Goal: Task Accomplishment & Management: Manage account settings

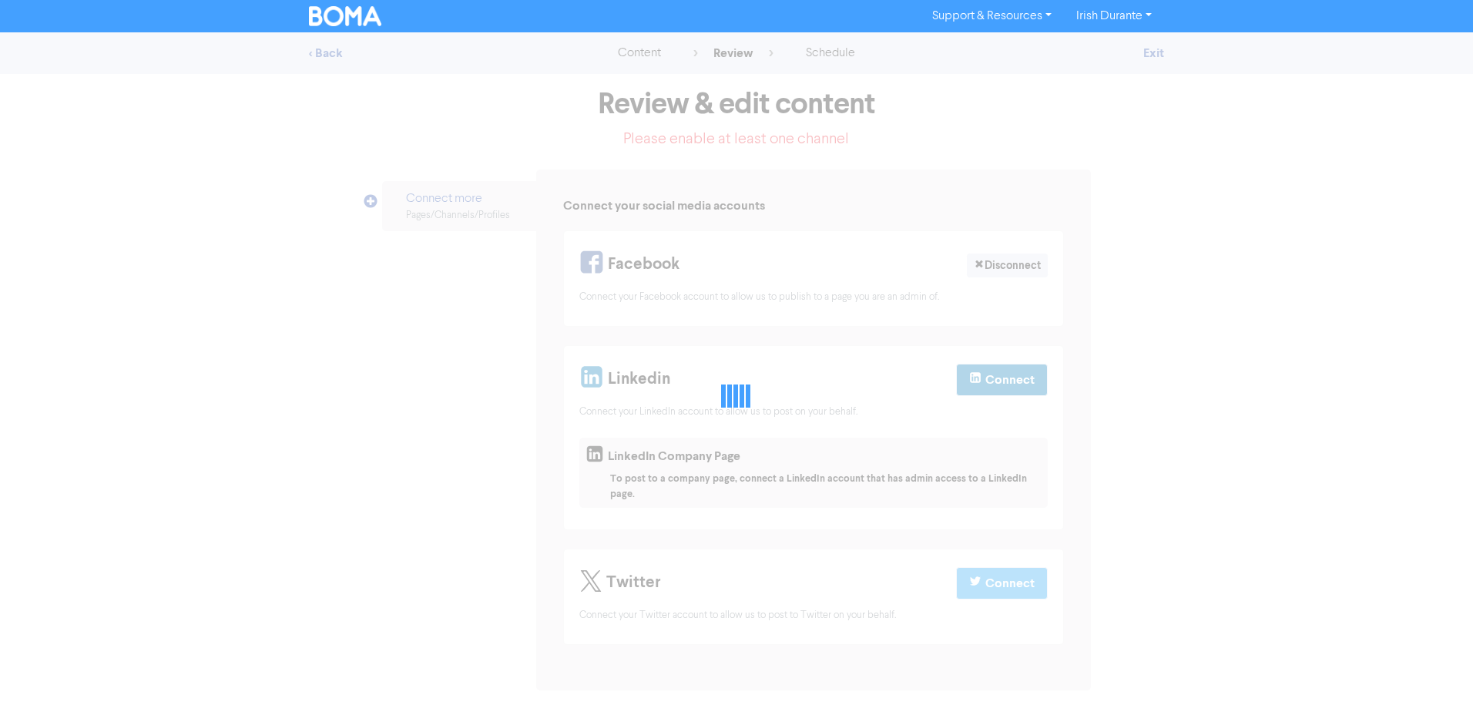
select select "LEARN_MORE"
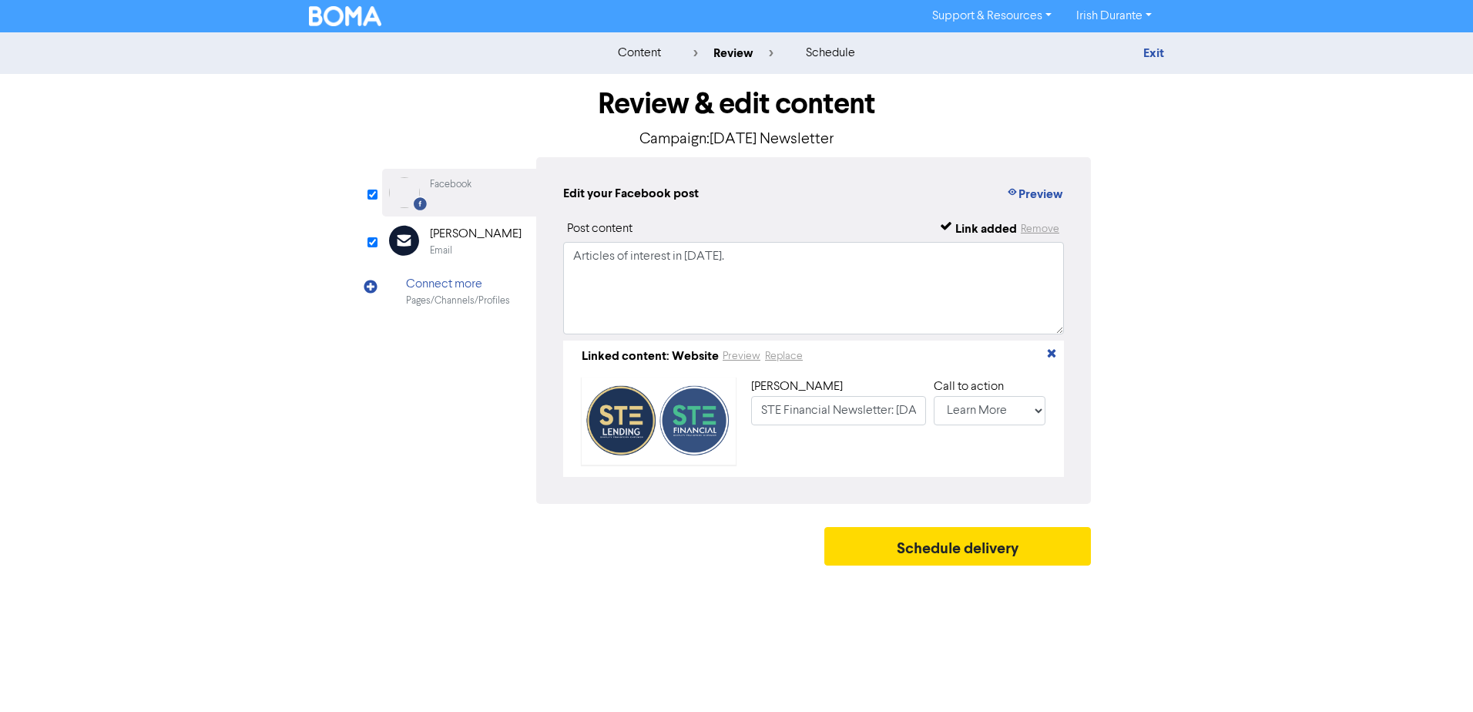
click at [381, 538] on div "Review & edit content Campaign: [DATE] Newsletter Facebook Created with Sketch.…" at bounding box center [737, 323] width 732 height 499
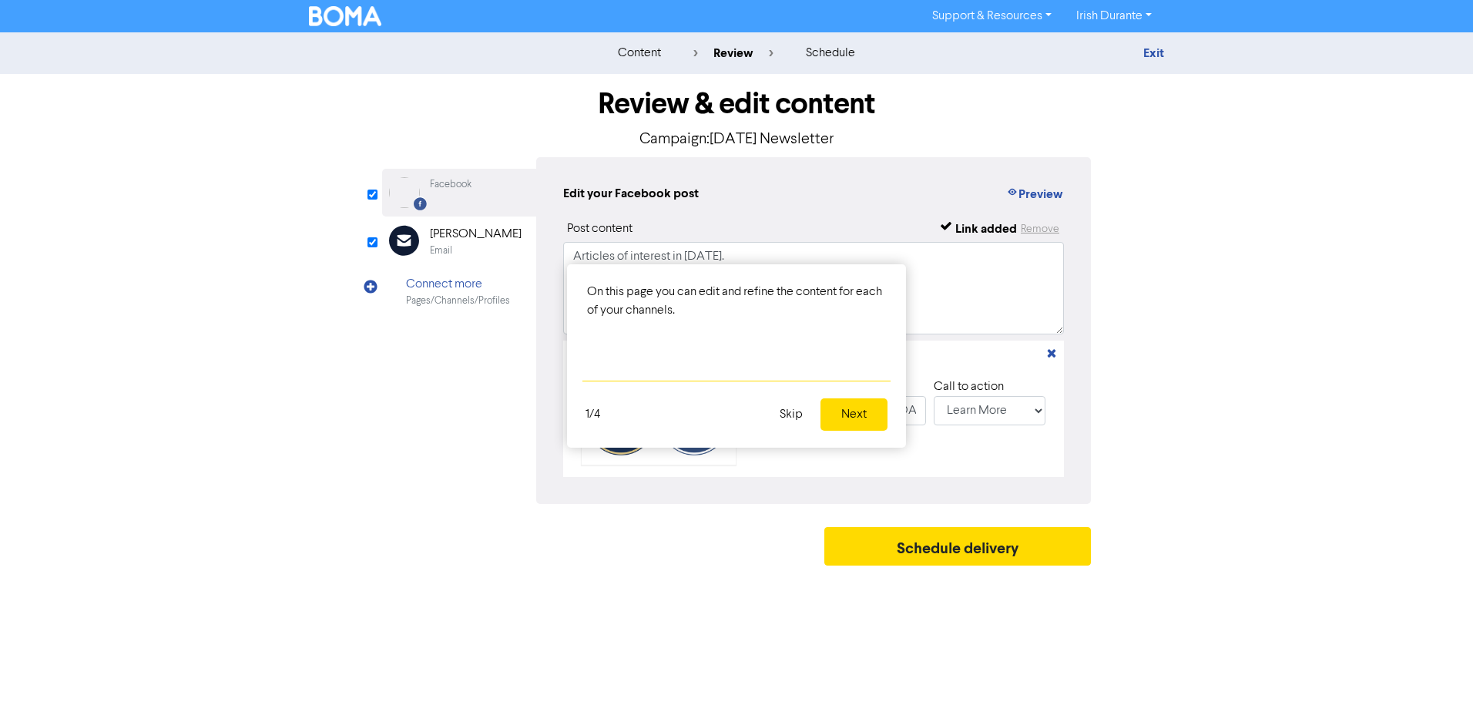
click at [852, 419] on button "Next" at bounding box center [853, 414] width 67 height 32
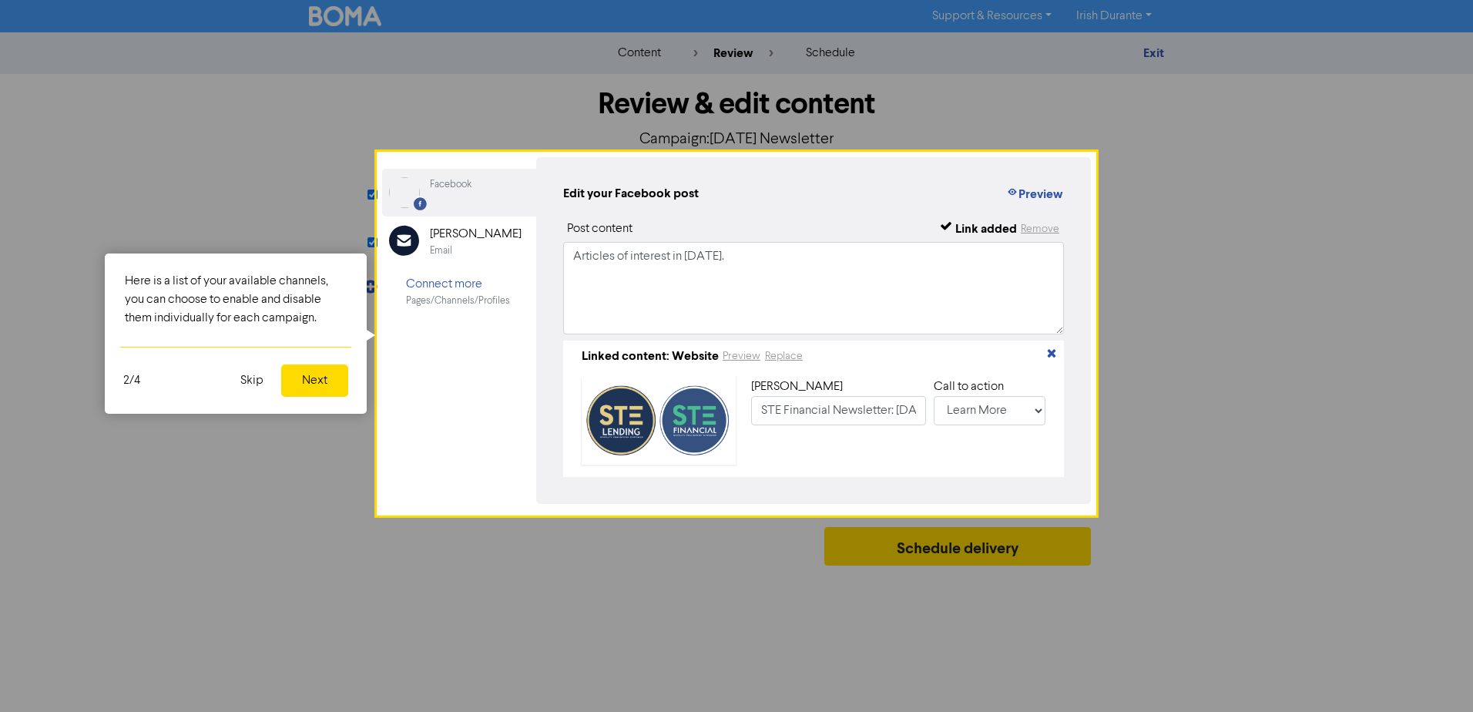
click at [297, 377] on button "Next" at bounding box center [314, 380] width 67 height 32
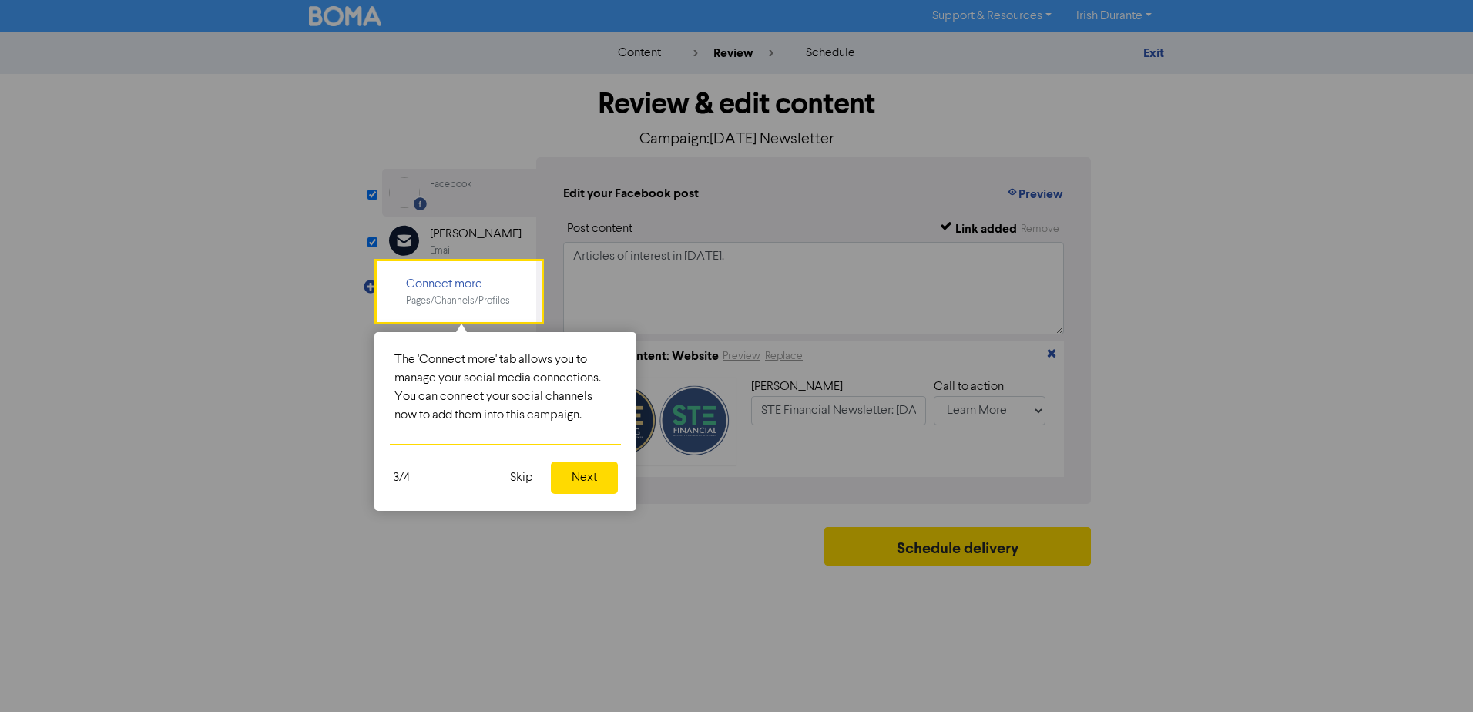
click at [582, 473] on button "Next" at bounding box center [584, 477] width 67 height 32
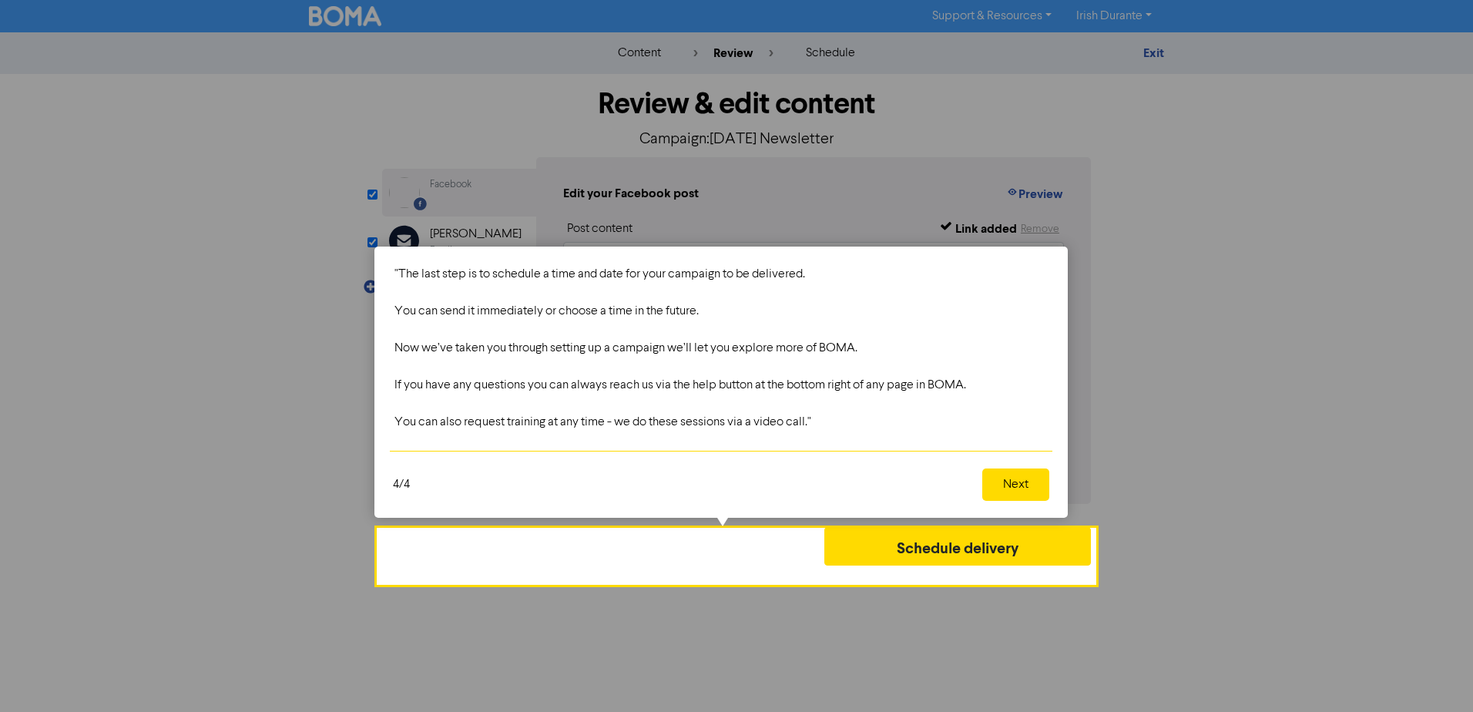
click at [1012, 489] on button "Next" at bounding box center [1015, 484] width 67 height 32
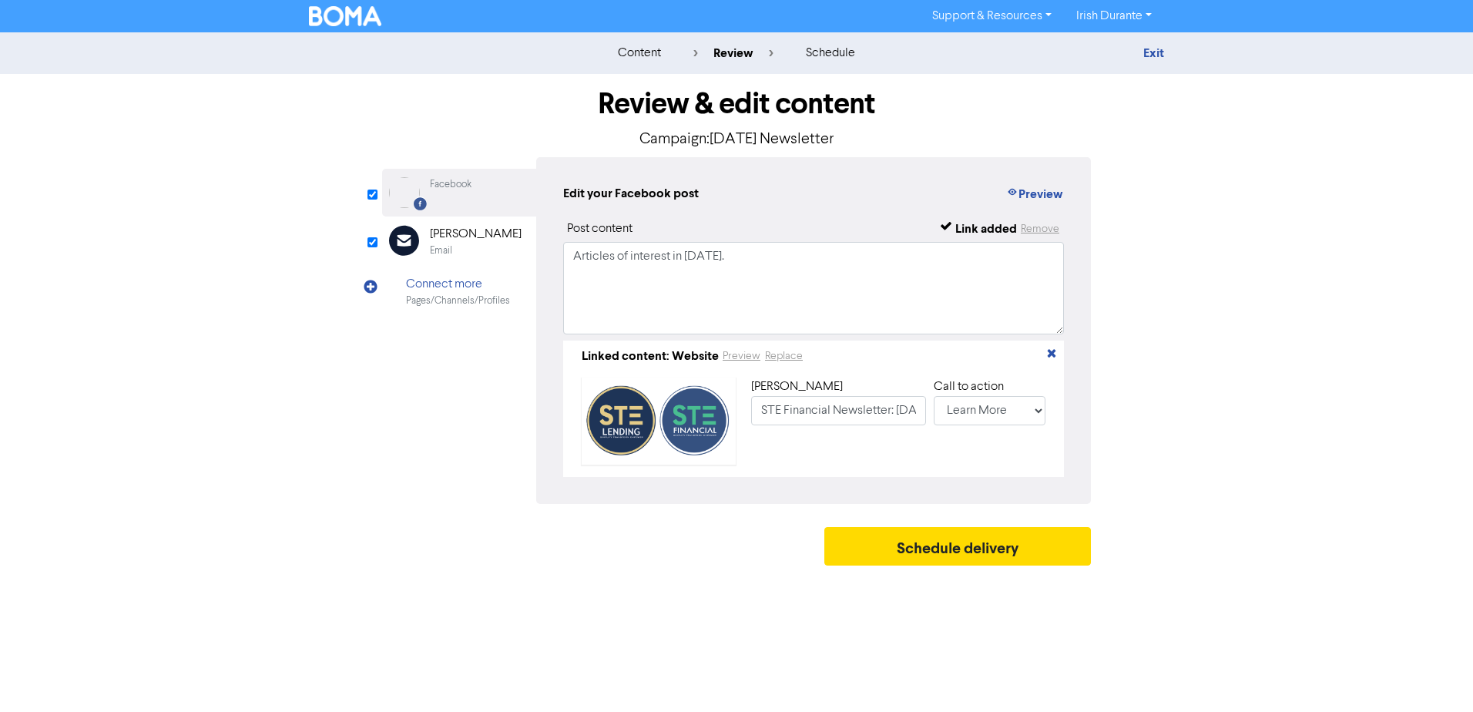
click at [642, 589] on div "Support & Resources Video Tutorials FAQ & Guides Marketing Education Irish Dura…" at bounding box center [736, 356] width 1473 height 712
click at [1008, 396] on div "Call to action" at bounding box center [990, 386] width 112 height 18
click at [1008, 398] on select "No Button Shop Now Apply Now Book Now Buy Now Contact Us Download Learn More Se…" at bounding box center [990, 410] width 112 height 29
click at [1008, 400] on select "No Button Shop Now Apply Now Book Now Buy Now Contact Us Download Learn More Se…" at bounding box center [990, 410] width 112 height 29
click at [875, 414] on input "STE Financial Newsletter: October 2025" at bounding box center [838, 410] width 175 height 29
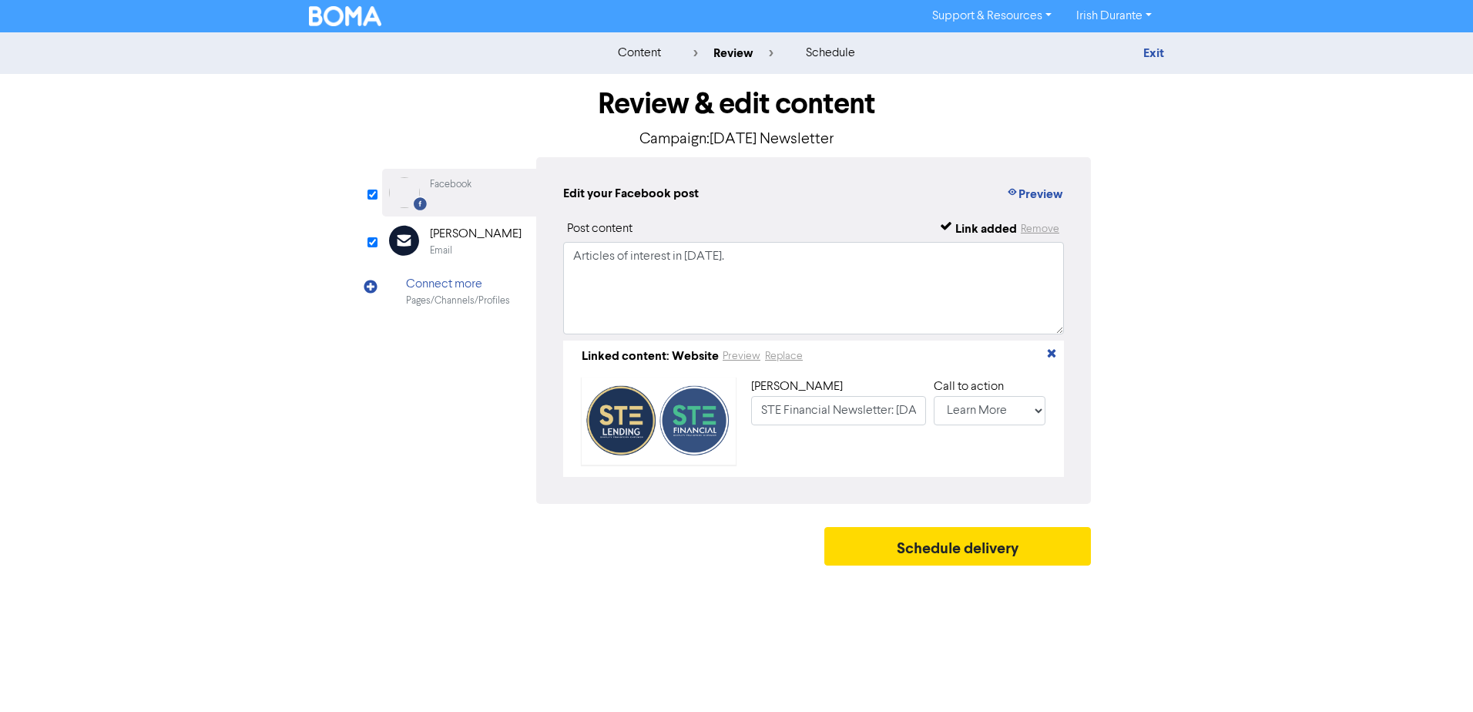
click at [321, 421] on div "Review & edit content Campaign: October 25 Newsletter Facebook Created with Ske…" at bounding box center [736, 323] width 878 height 499
click at [667, 57] on div "content review schedule" at bounding box center [737, 53] width 270 height 18
click at [653, 51] on div "content" at bounding box center [639, 53] width 43 height 18
click at [642, 54] on div "content" at bounding box center [639, 53] width 43 height 18
click at [1149, 49] on link "Exit" at bounding box center [1153, 52] width 21 height 15
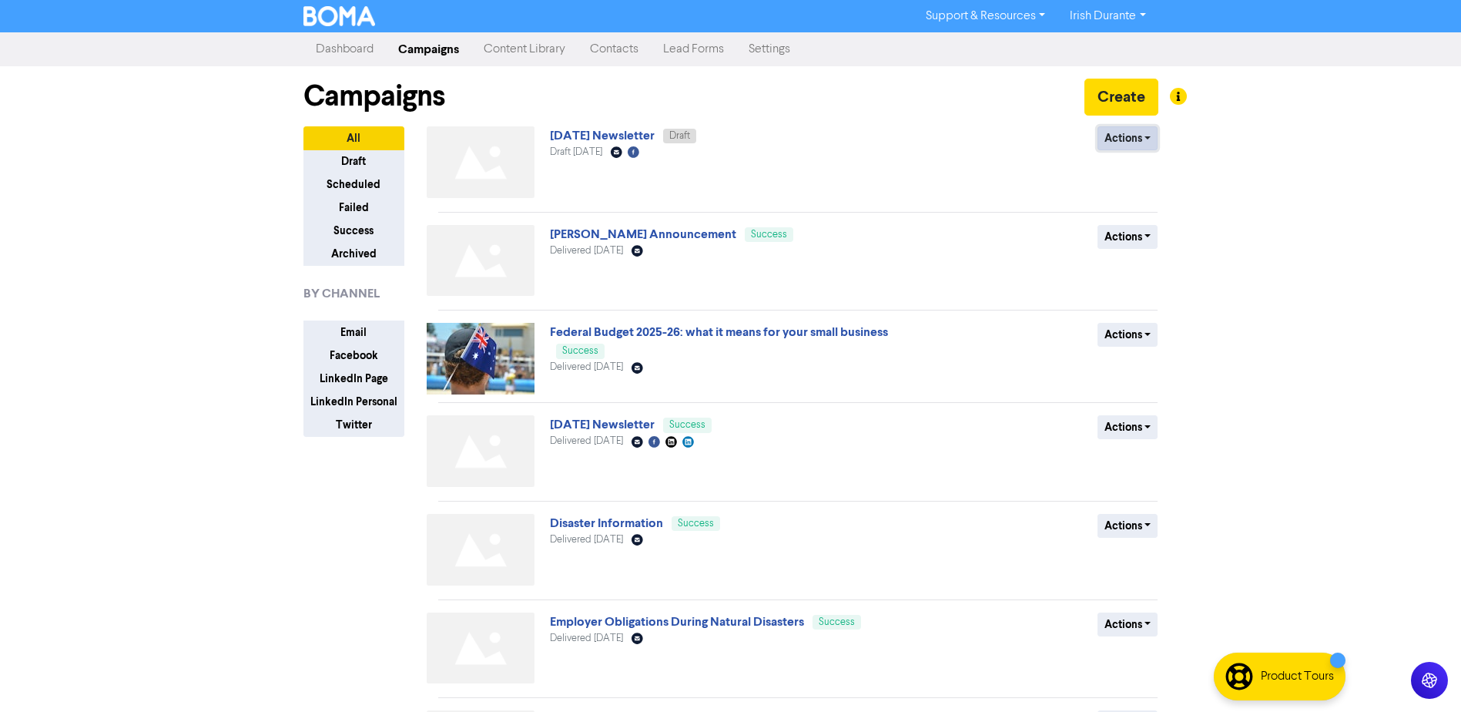
click at [1107, 140] on button "Actions" at bounding box center [1128, 138] width 61 height 24
click at [560, 125] on div "Campaigns Create" at bounding box center [731, 96] width 855 height 60
click at [565, 136] on link "[DATE] Newsletter" at bounding box center [602, 135] width 105 height 15
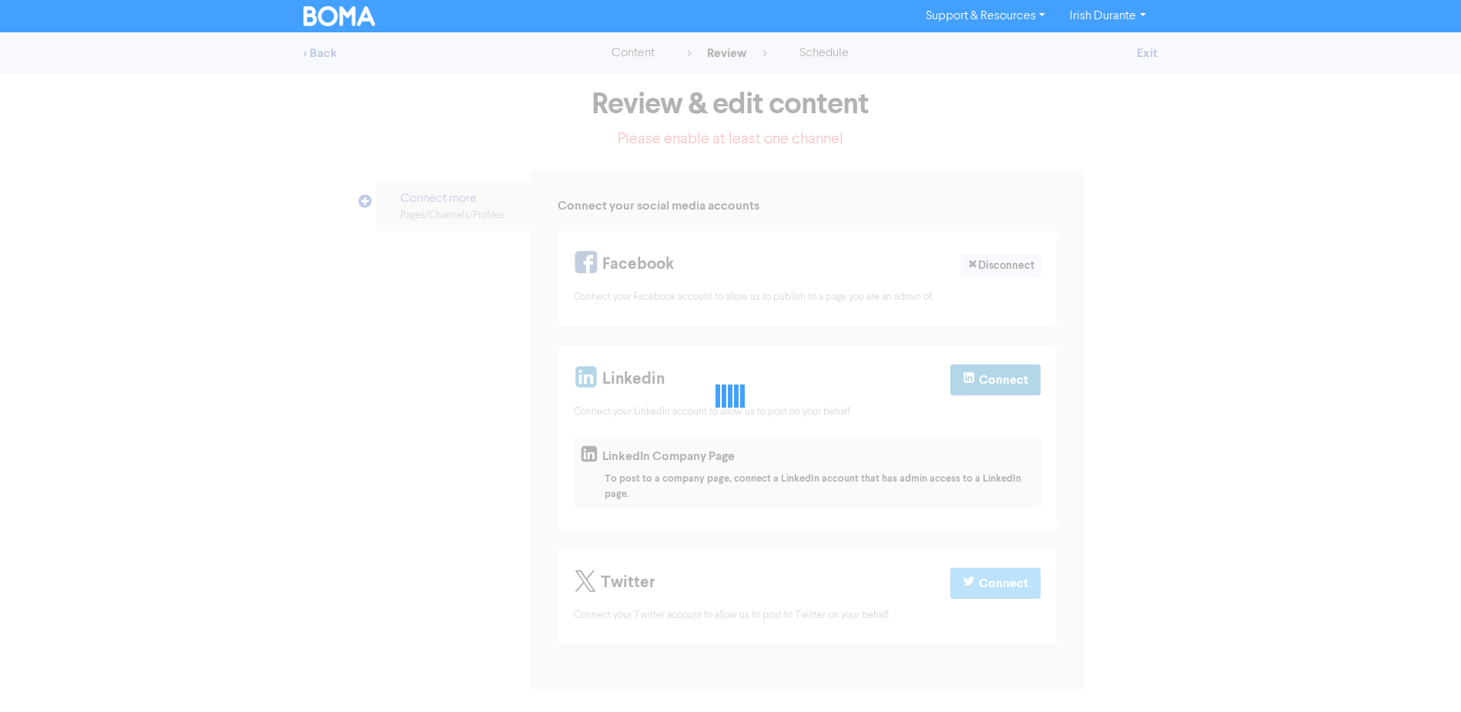
select select "LEARN_MORE"
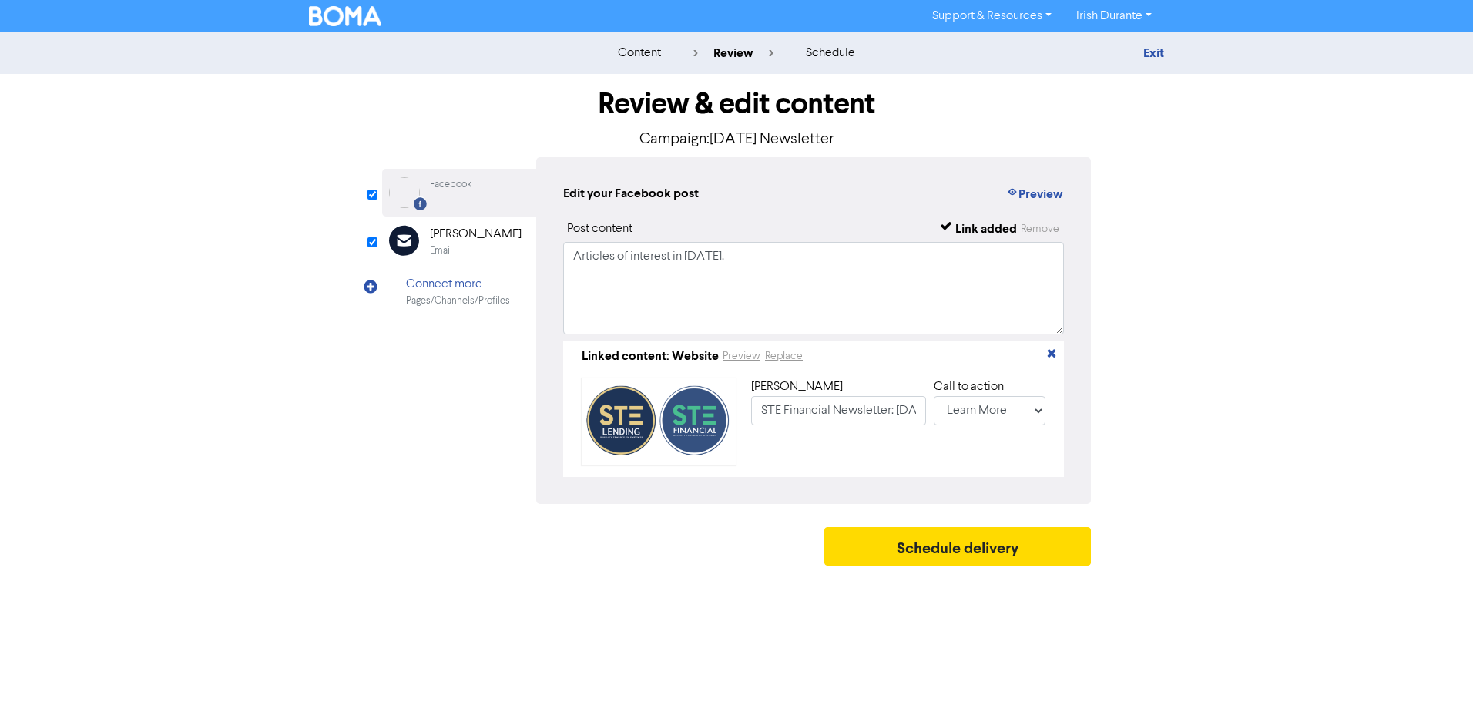
click at [858, 471] on div "Link title STE Financial Newsletter: October 2025 Call to action No Button Shop…" at bounding box center [813, 420] width 488 height 99
click at [1022, 192] on button "Preview" at bounding box center [1034, 194] width 59 height 20
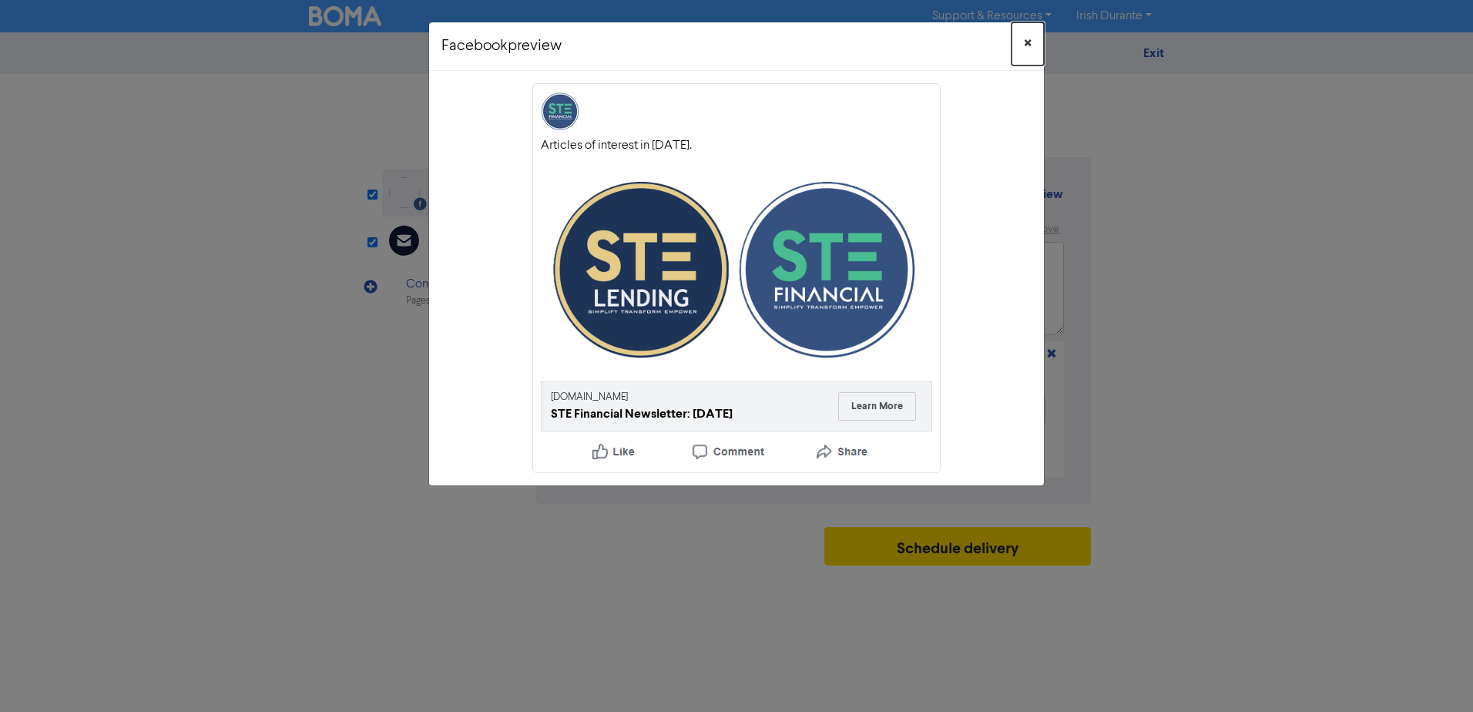
click at [1032, 37] on button "×" at bounding box center [1027, 43] width 32 height 43
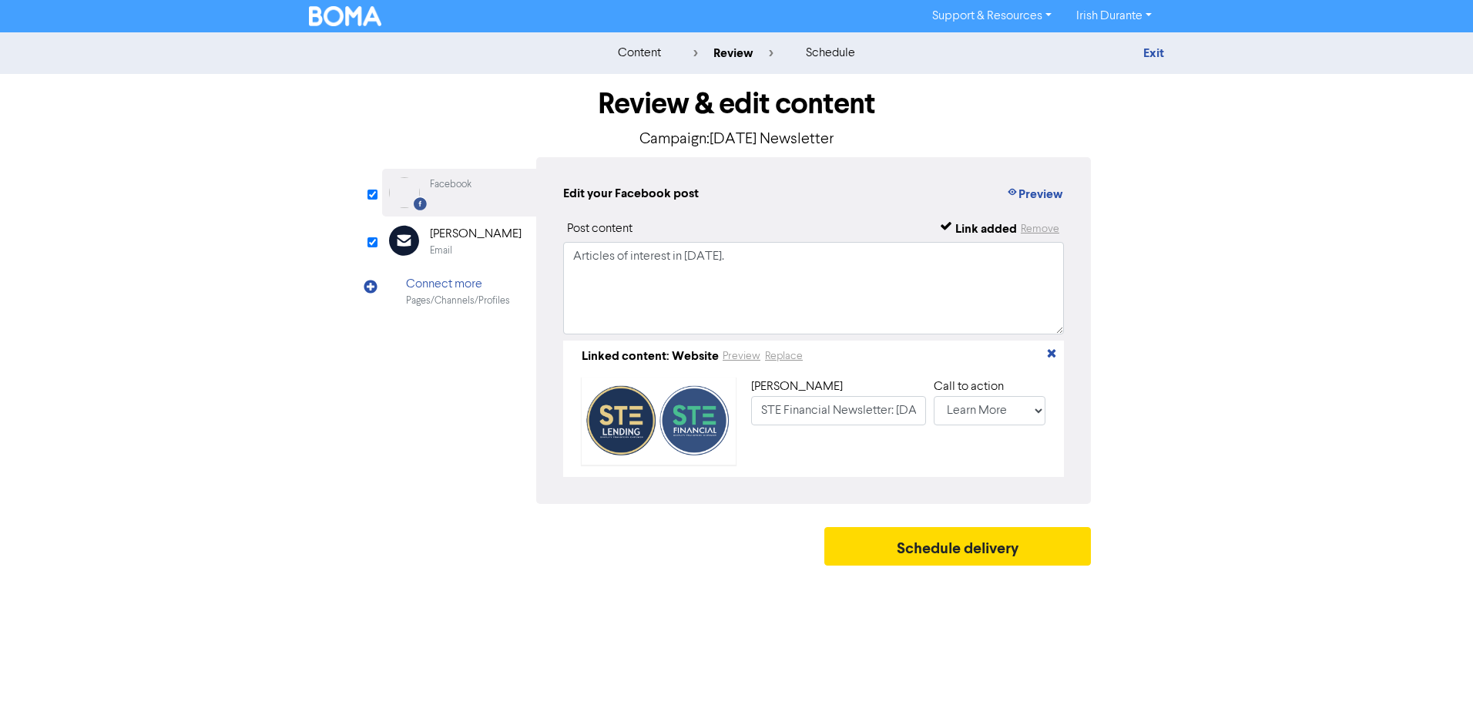
click at [632, 56] on div "content" at bounding box center [639, 53] width 43 height 18
click at [633, 56] on div "content" at bounding box center [639, 53] width 43 height 18
drag, startPoint x: 633, startPoint y: 56, endPoint x: 825, endPoint y: 46, distance: 192.1
click at [825, 46] on div "schedule" at bounding box center [830, 53] width 49 height 18
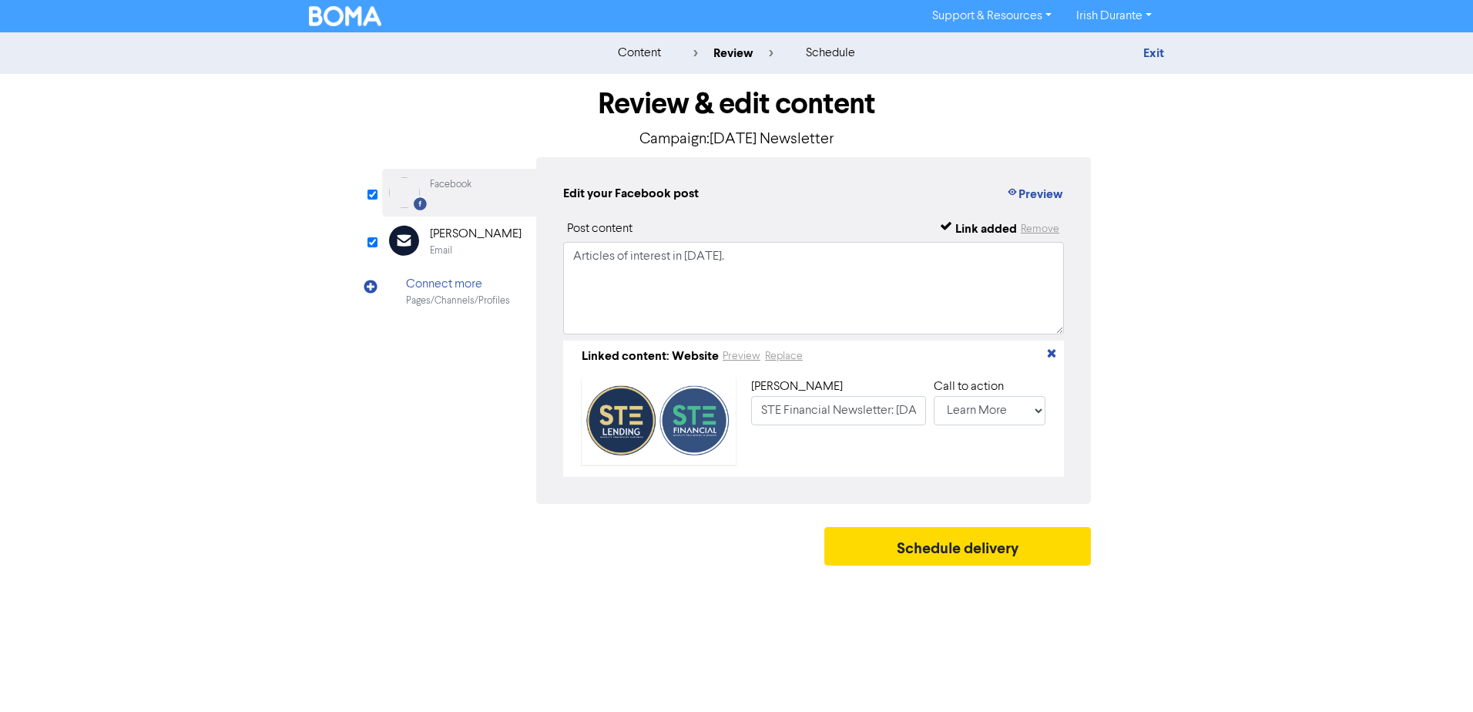
click at [639, 198] on div "Edit your Facebook post" at bounding box center [631, 194] width 136 height 20
click at [469, 257] on div "Email" at bounding box center [476, 250] width 92 height 15
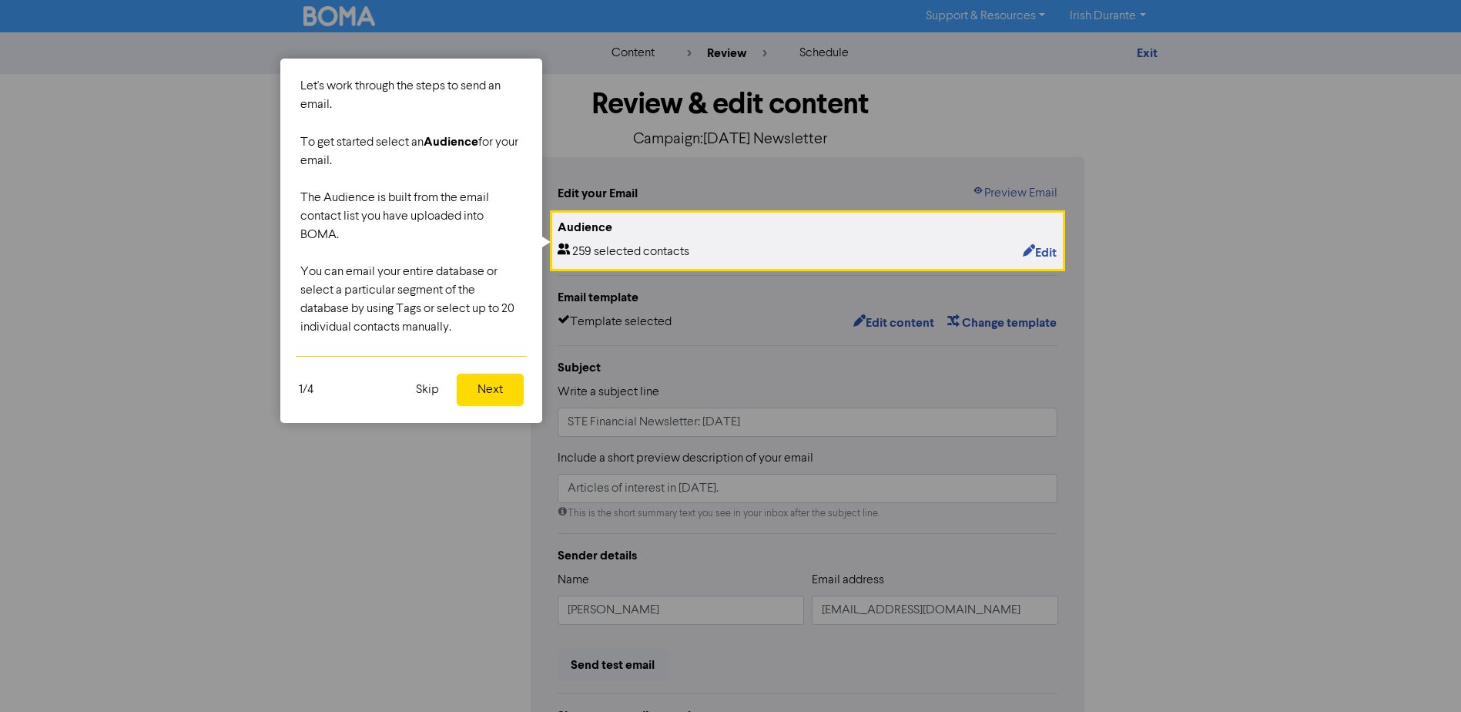
click at [486, 384] on button "Next" at bounding box center [490, 390] width 67 height 32
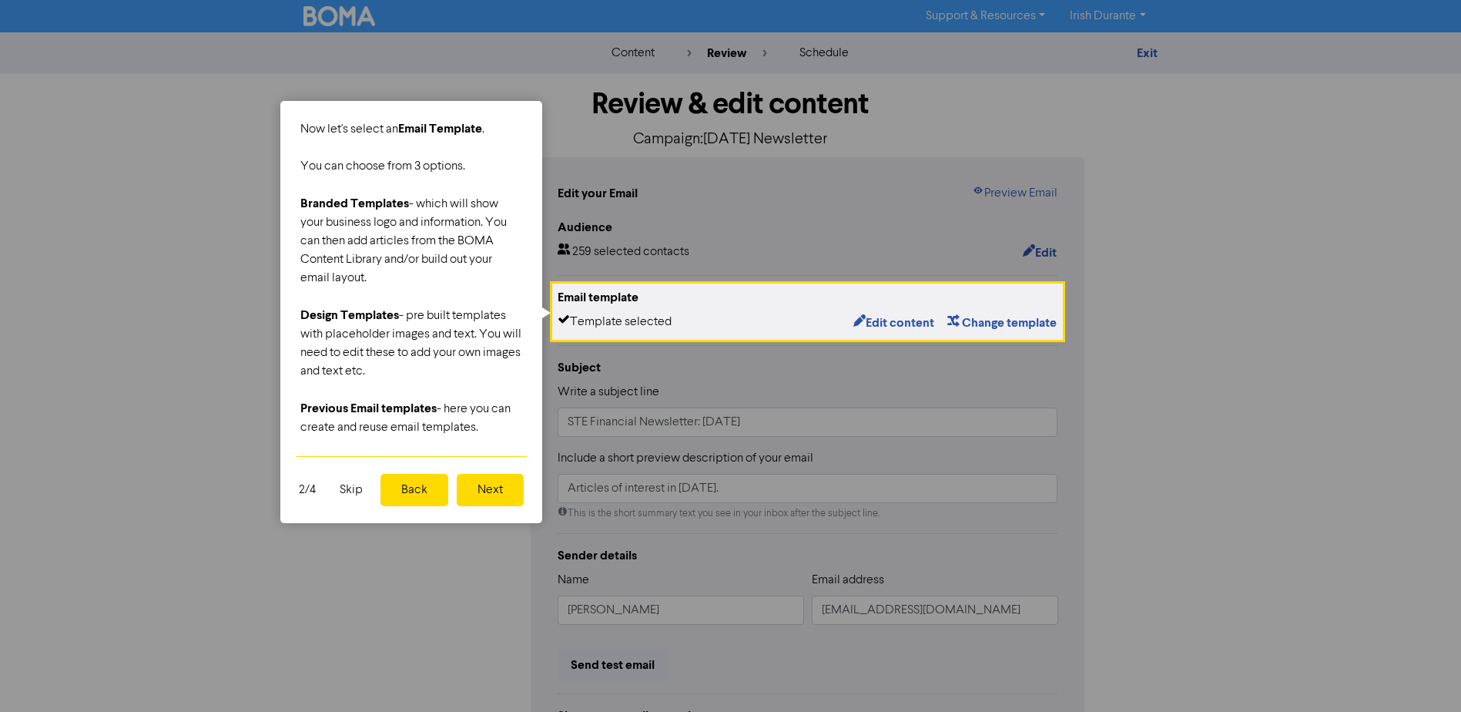
click at [488, 496] on button "Next" at bounding box center [490, 490] width 67 height 32
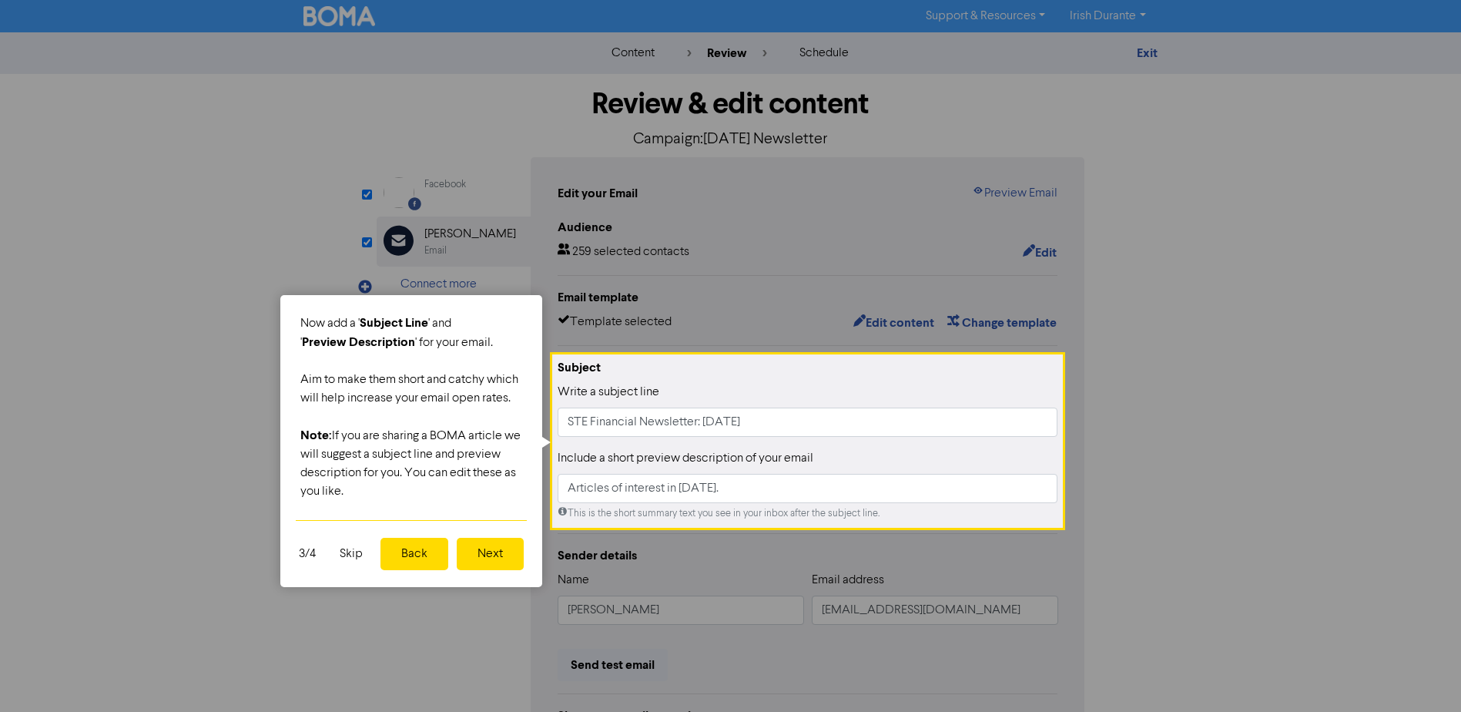
click at [487, 561] on button "Next" at bounding box center [490, 554] width 67 height 32
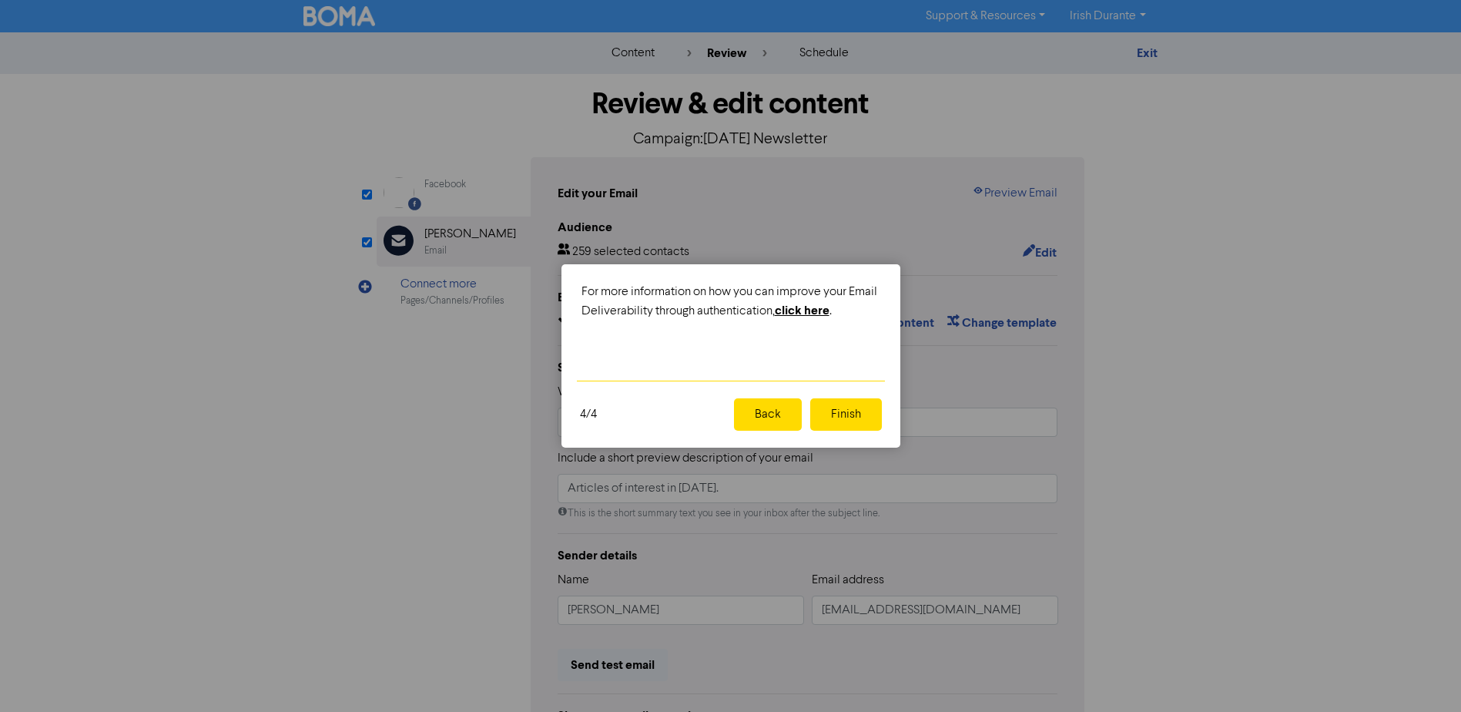
click at [837, 415] on button "Finish" at bounding box center [846, 414] width 72 height 32
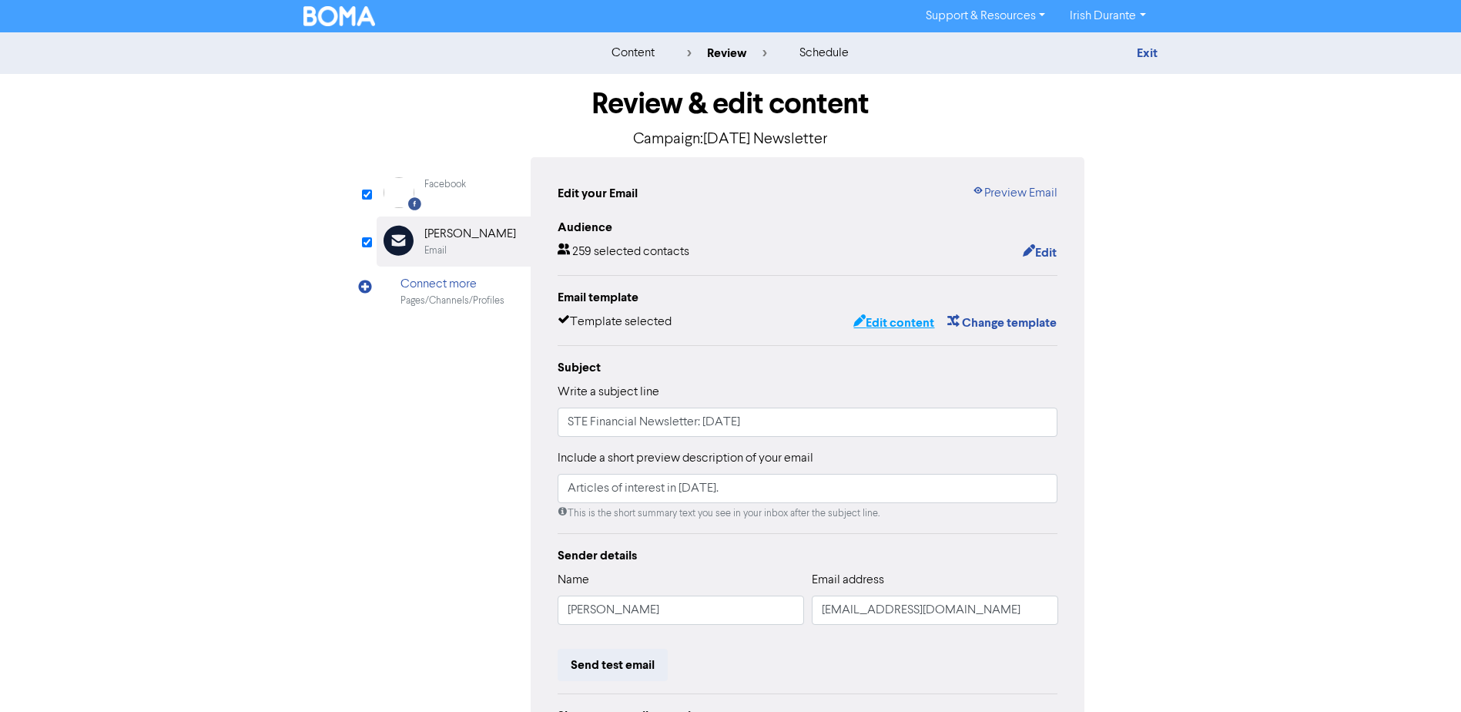
click at [919, 319] on button "Edit content" at bounding box center [894, 323] width 82 height 20
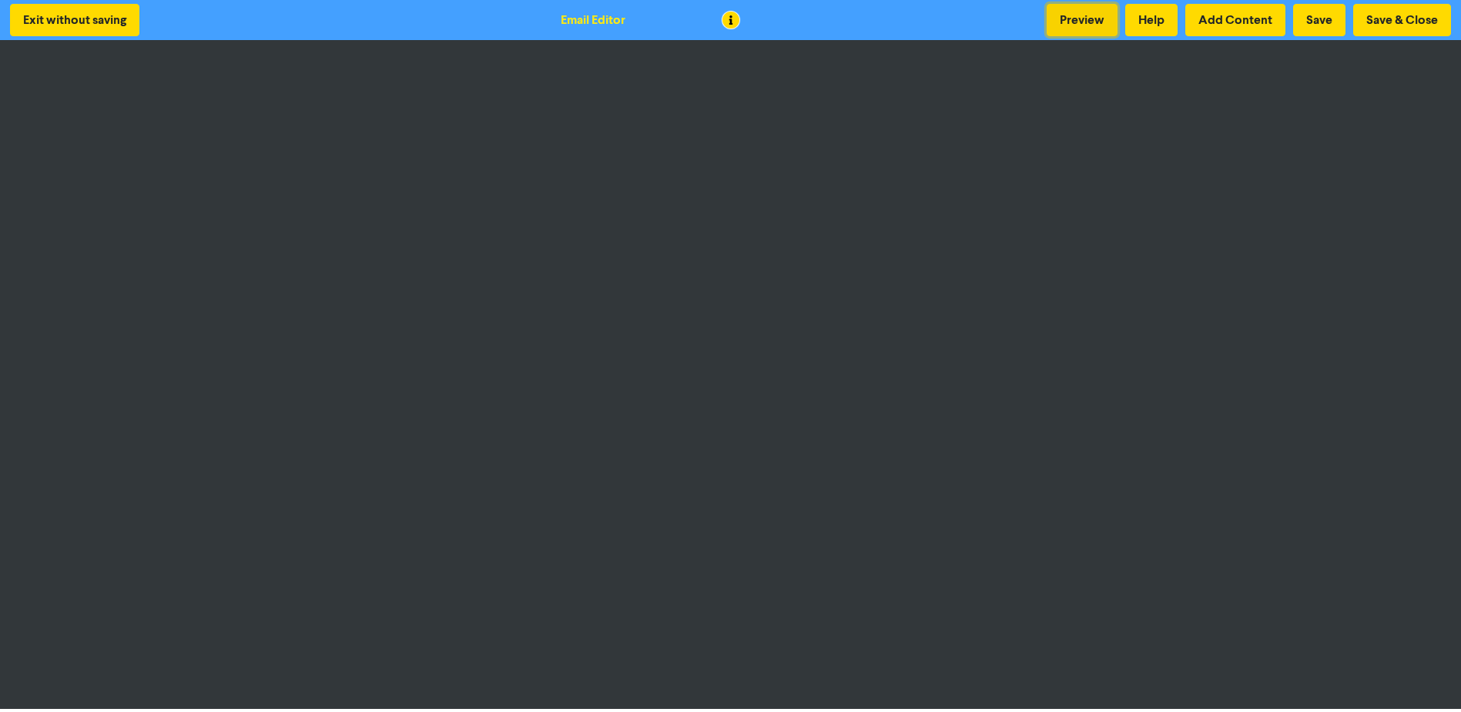
click at [1078, 6] on button "Preview" at bounding box center [1082, 20] width 71 height 32
click at [595, 12] on div "Email Editor" at bounding box center [593, 20] width 65 height 18
click at [1076, 24] on button "Preview" at bounding box center [1082, 20] width 71 height 32
click at [1316, 17] on button "Save" at bounding box center [1319, 20] width 52 height 32
click at [1069, 32] on button "Preview" at bounding box center [1082, 20] width 71 height 32
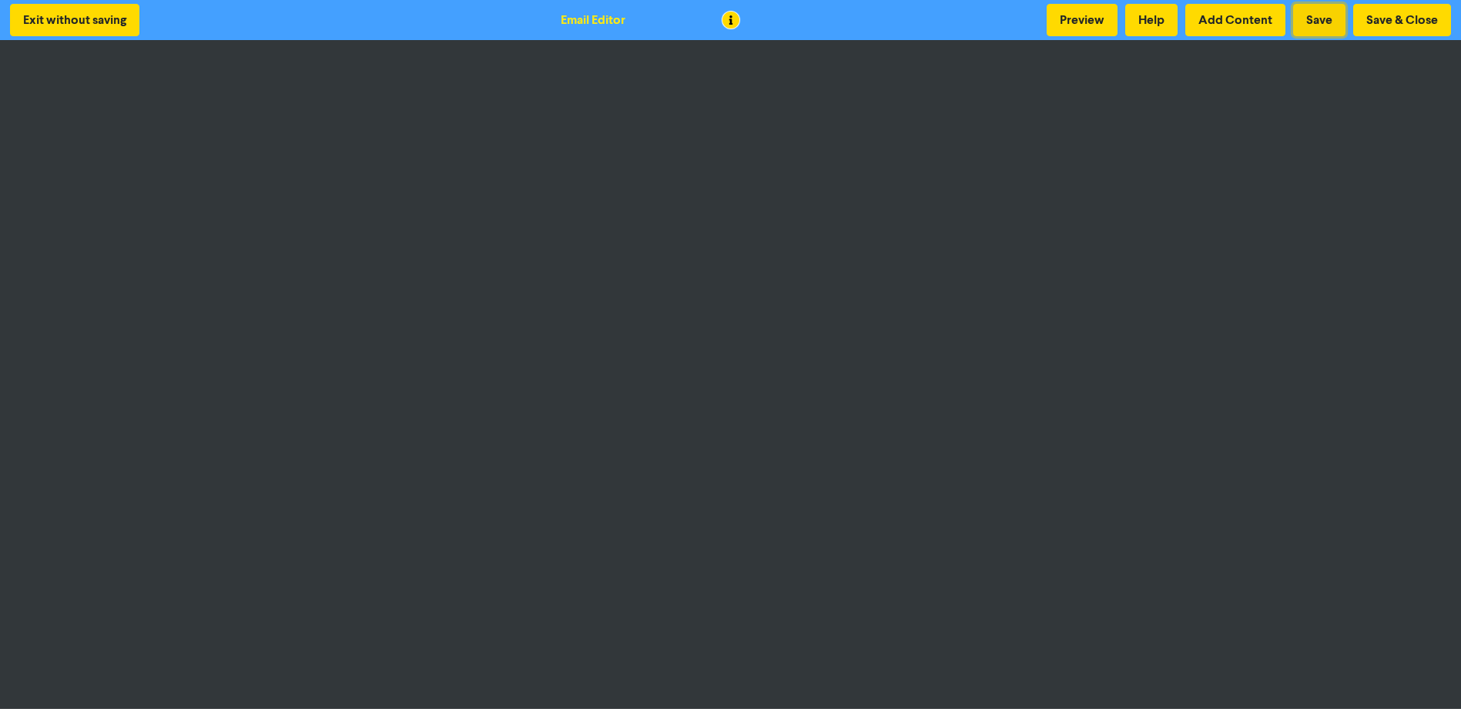
click at [1320, 24] on button "Save" at bounding box center [1319, 20] width 52 height 32
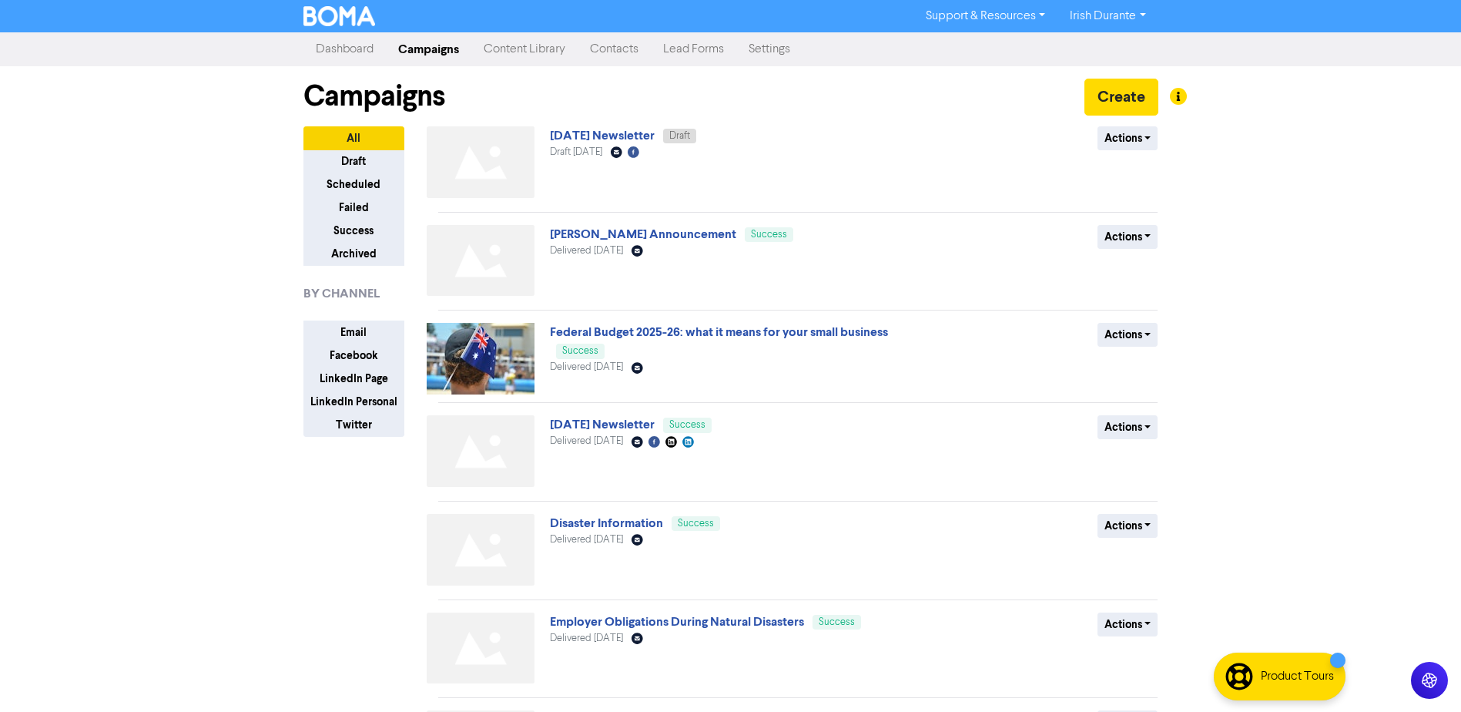
click at [509, 53] on link "Content Library" at bounding box center [524, 49] width 106 height 31
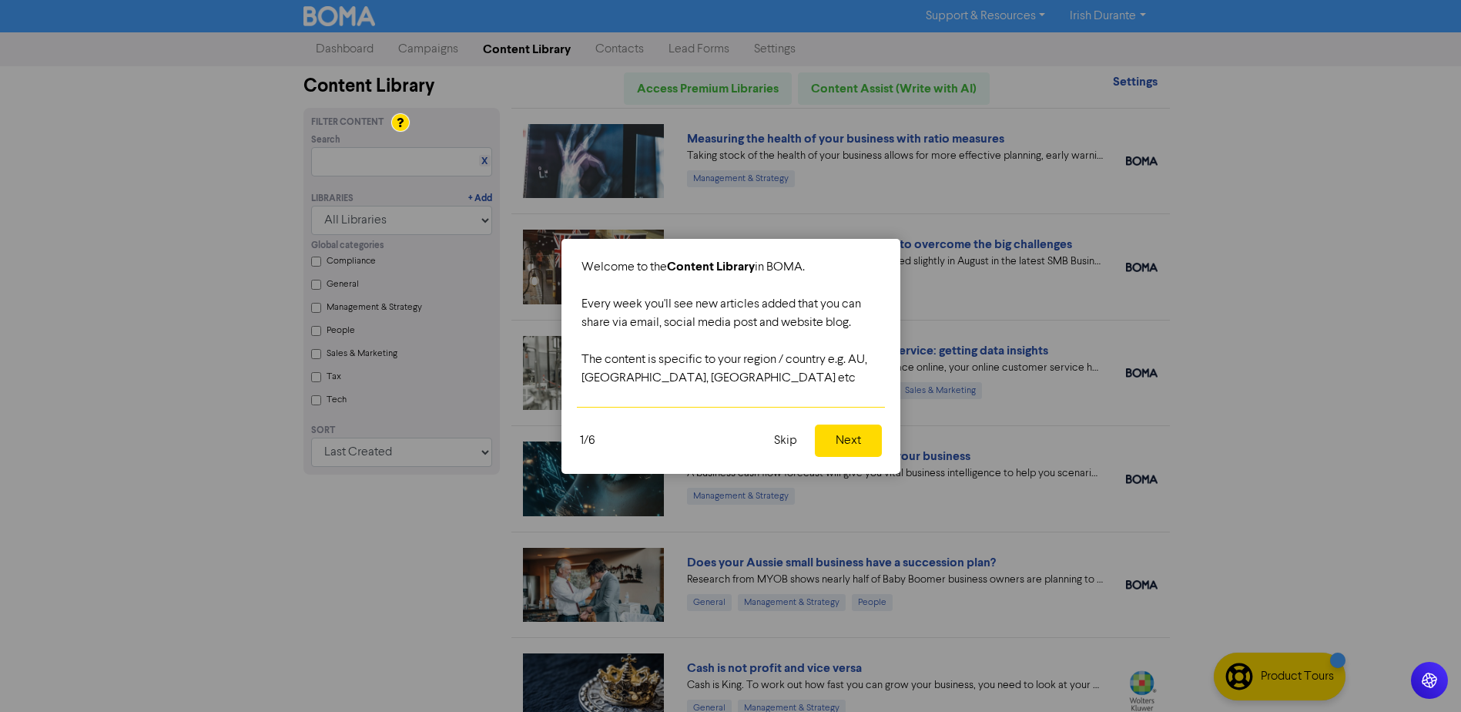
click at [826, 444] on button "Next" at bounding box center [848, 440] width 67 height 32
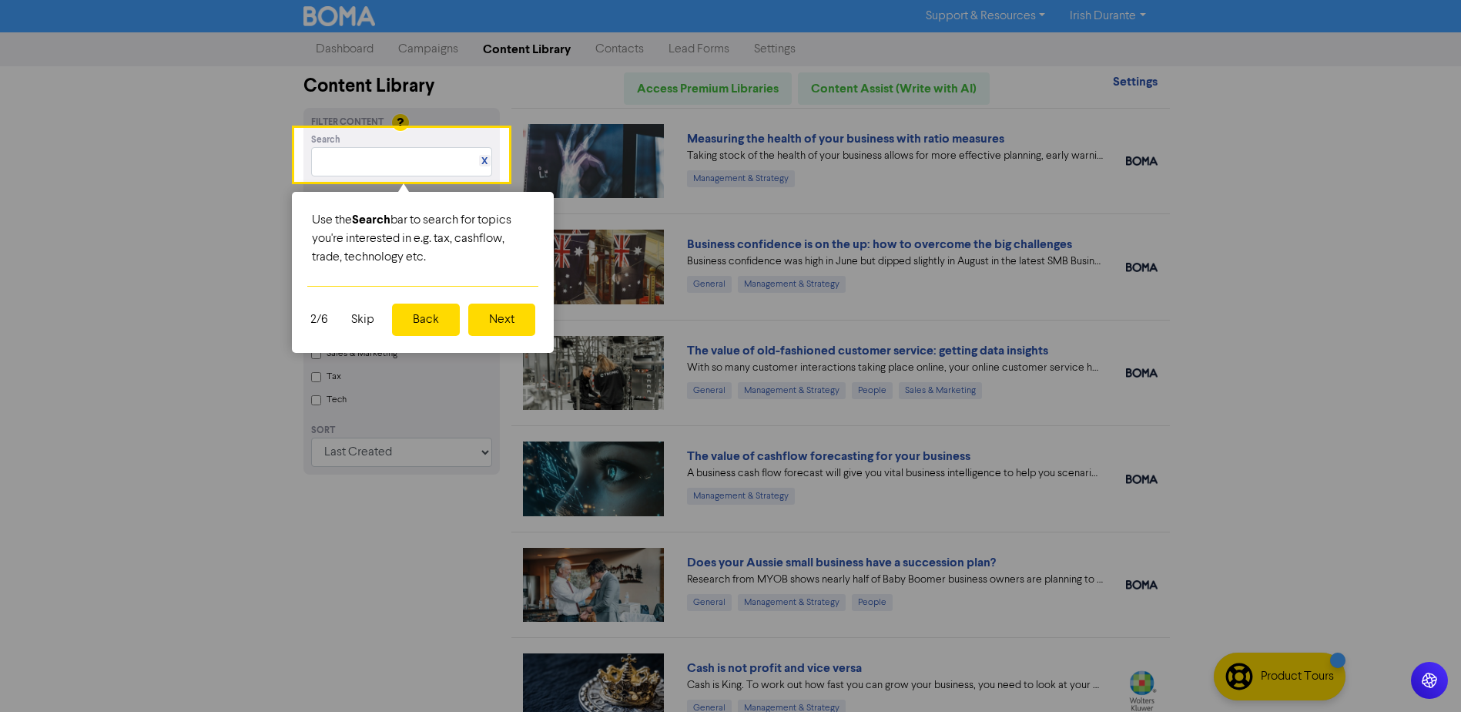
click at [508, 320] on button "Next" at bounding box center [501, 320] width 67 height 32
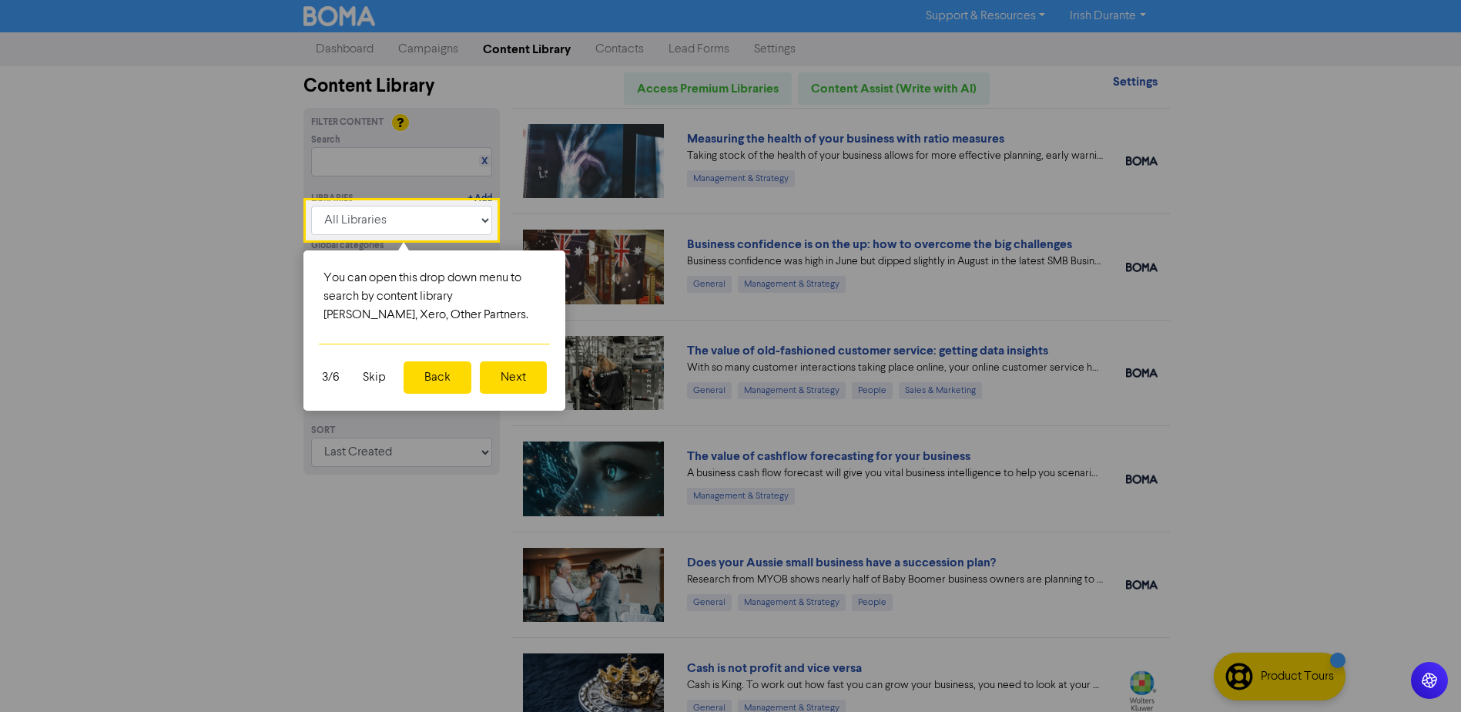
drag, startPoint x: 519, startPoint y: 354, endPoint x: 519, endPoint y: 367, distance: 13.1
click at [519, 356] on div "3/6 Skip Back Next" at bounding box center [435, 377] width 262 height 68
click at [519, 369] on button "Next" at bounding box center [513, 377] width 67 height 32
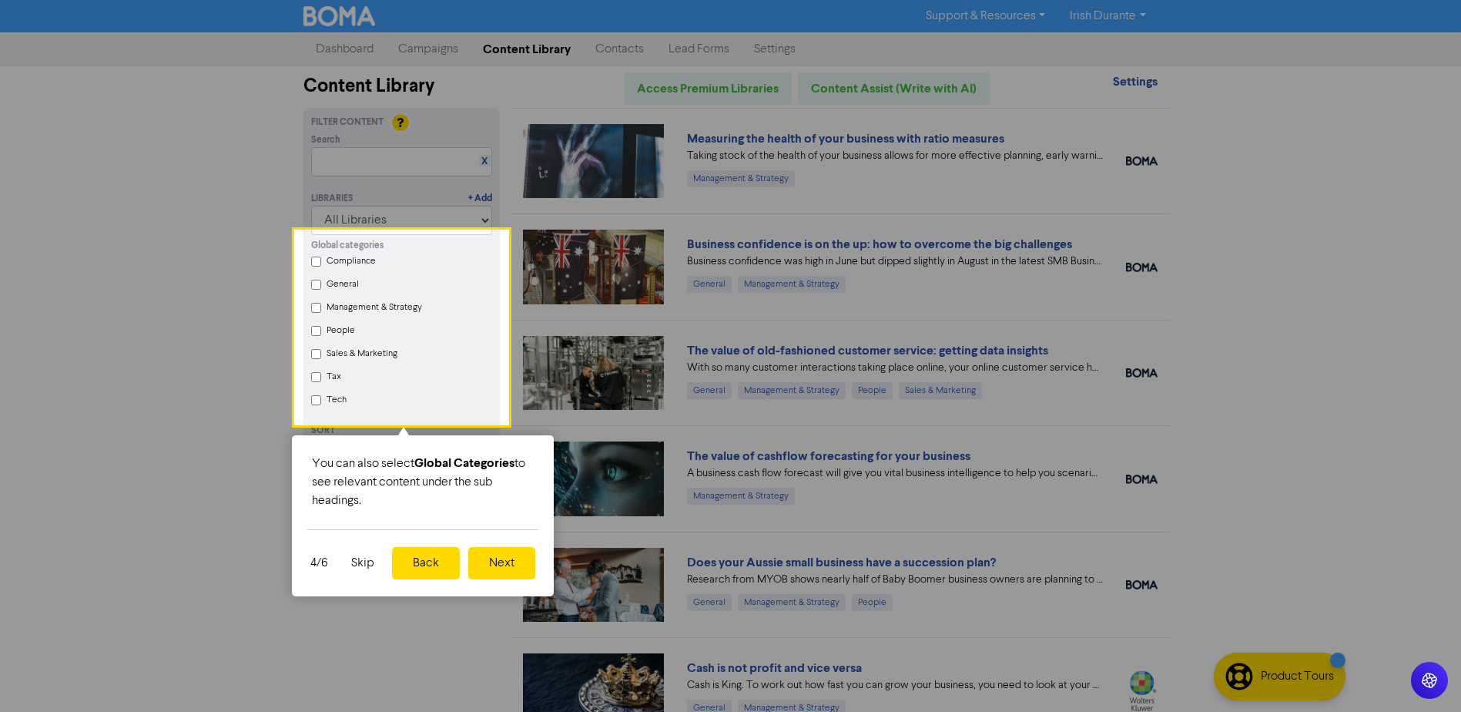
click at [506, 562] on button "Next" at bounding box center [501, 563] width 67 height 32
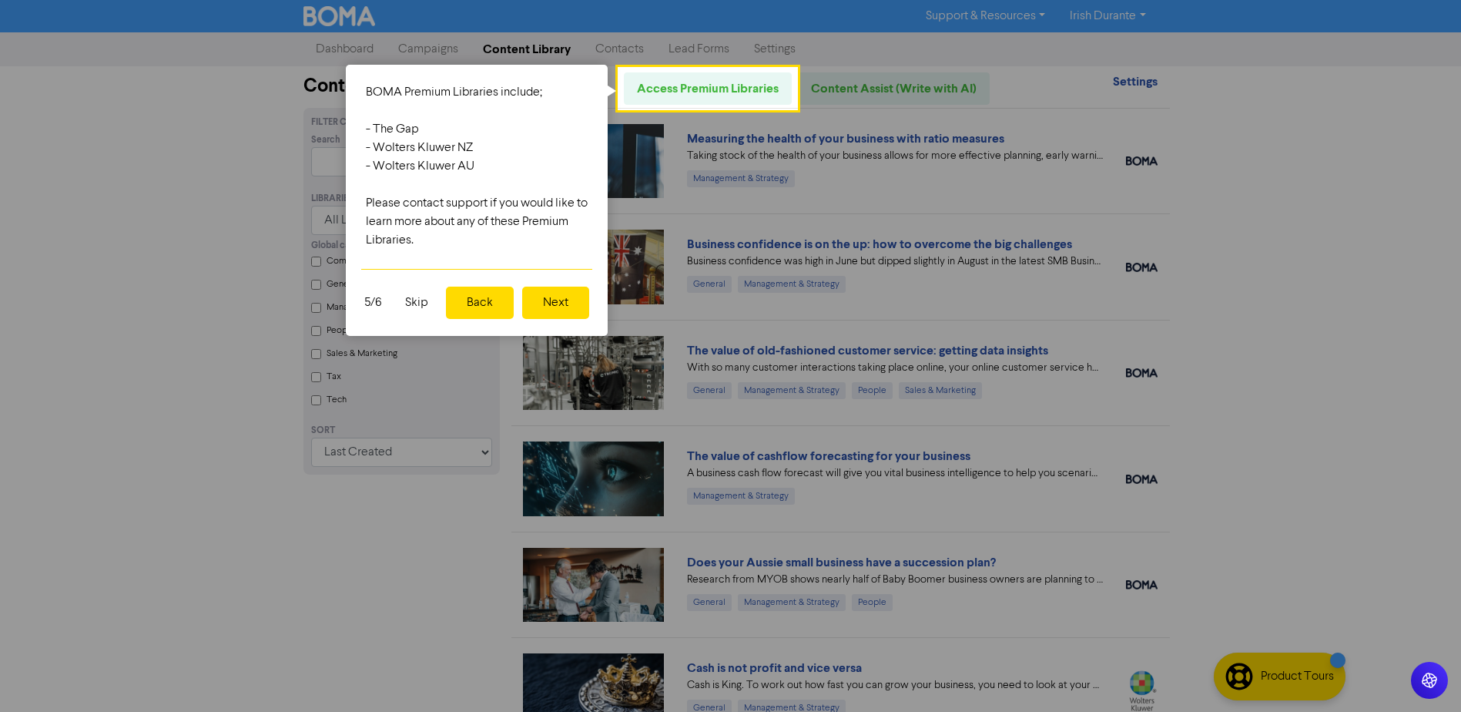
click at [534, 297] on button "Next" at bounding box center [555, 303] width 67 height 32
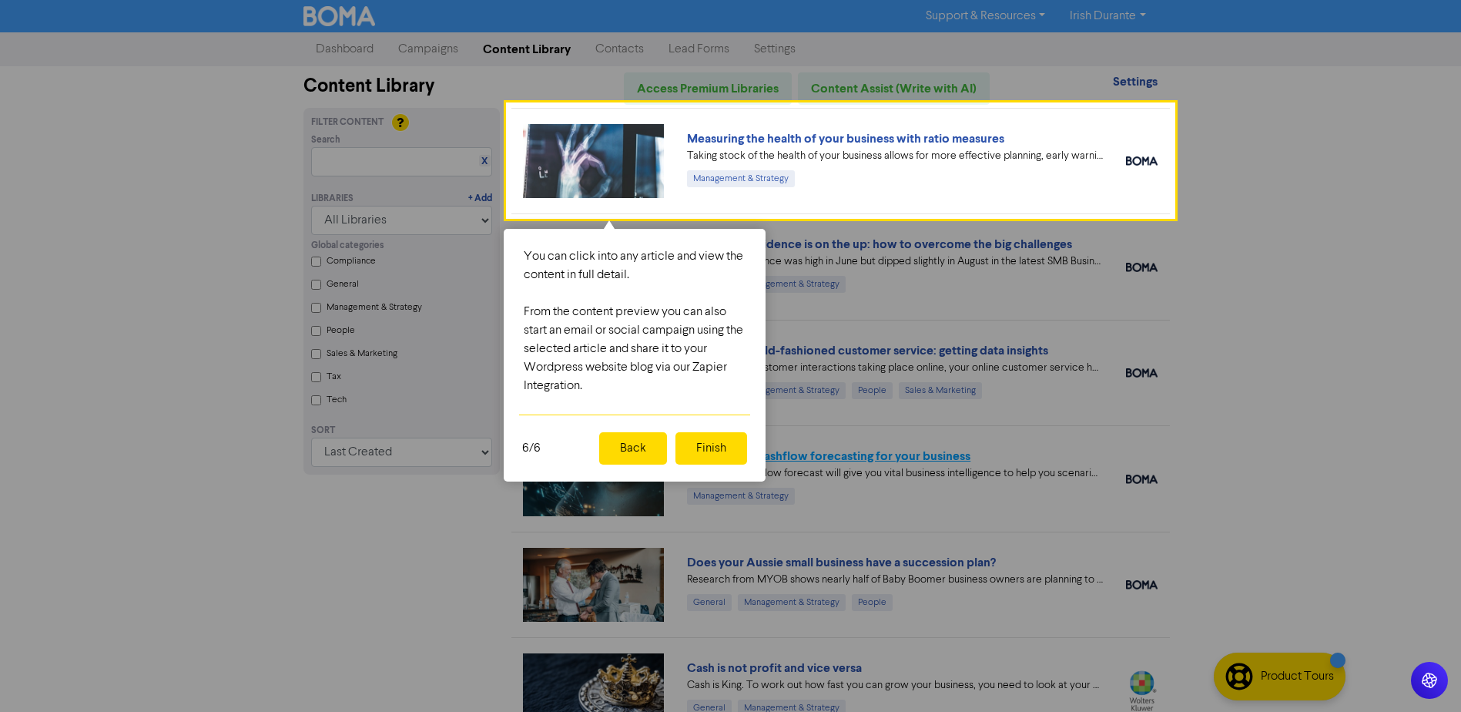
click at [705, 455] on button "Finish" at bounding box center [712, 448] width 72 height 32
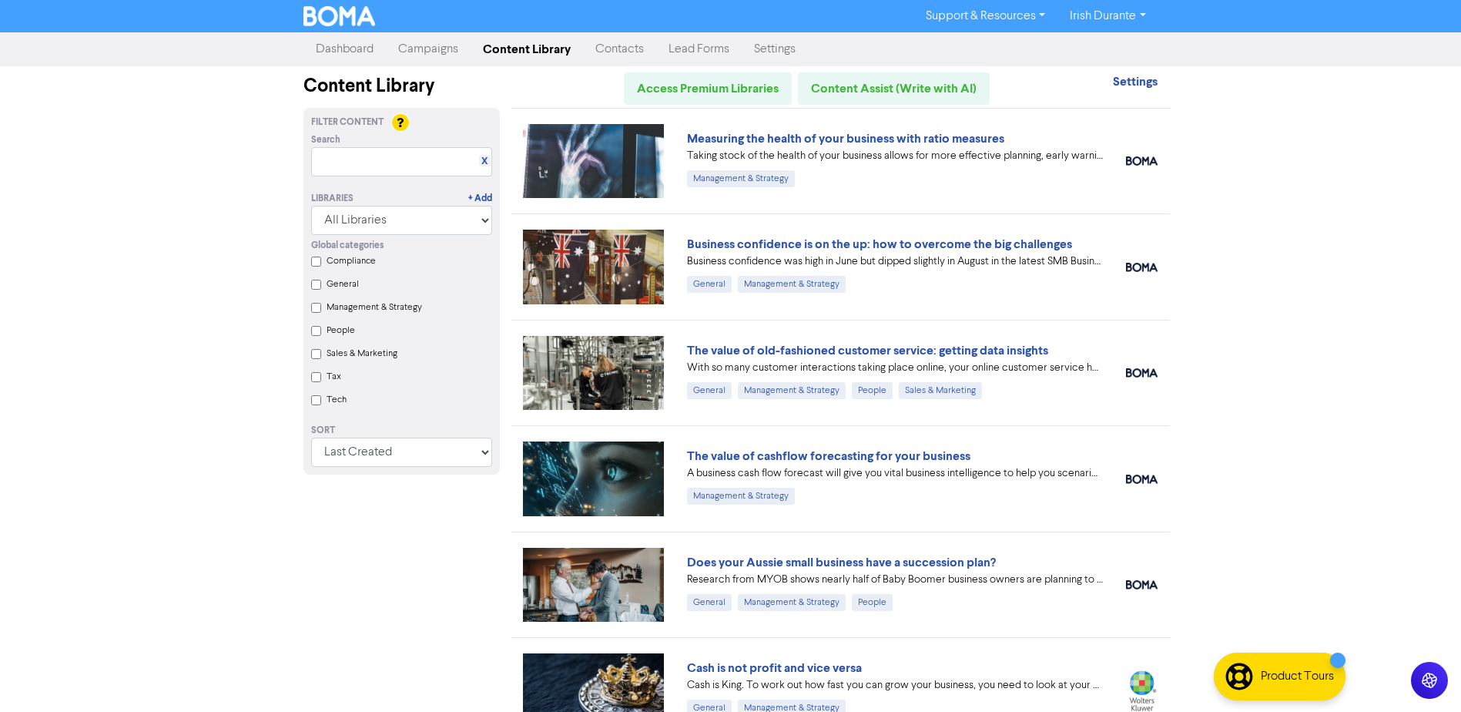
click at [1300, 247] on div "Support & Resources Video Tutorials FAQ & Guides Marketing Education Irish Dura…" at bounding box center [730, 356] width 1461 height 712
